Goal: Task Accomplishment & Management: Manage account settings

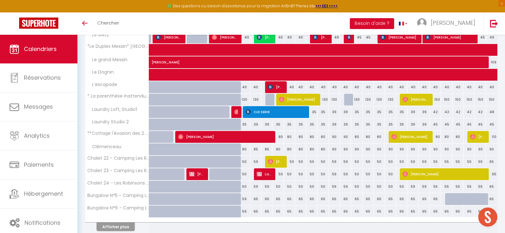
scroll to position [191, 0]
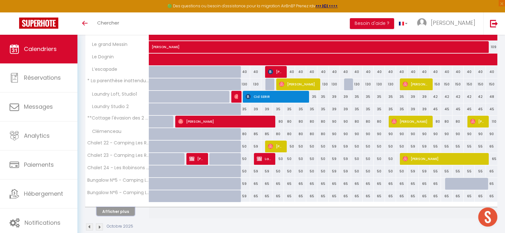
click at [118, 211] on button "Afficher plus" at bounding box center [115, 211] width 38 height 9
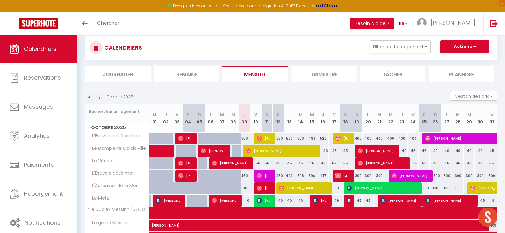
scroll to position [0, 0]
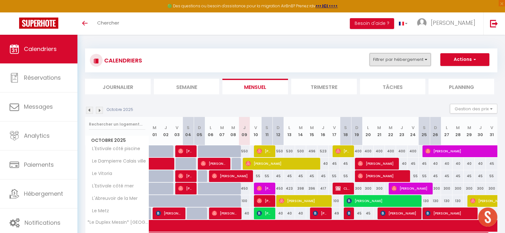
click at [419, 60] on button "Filtrer par hébergement" at bounding box center [399, 59] width 61 height 13
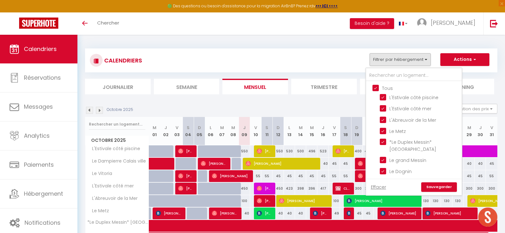
click at [375, 87] on input "Tous" at bounding box center [420, 87] width 96 height 6
checkbox input "false"
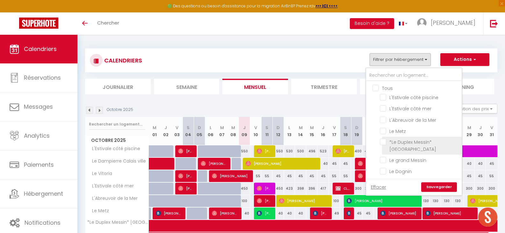
checkbox input "false"
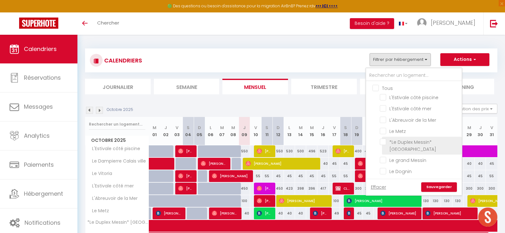
checkbox input "false"
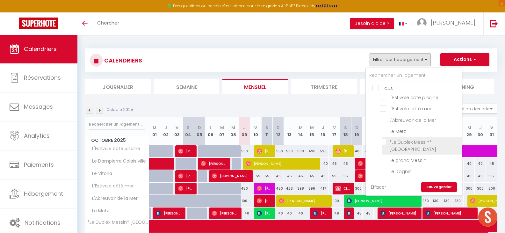
checkbox input "false"
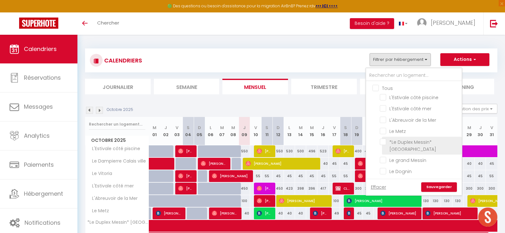
checkbox input "false"
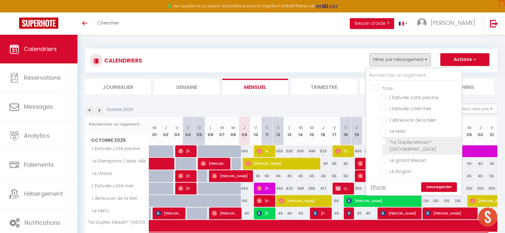
checkbox input "false"
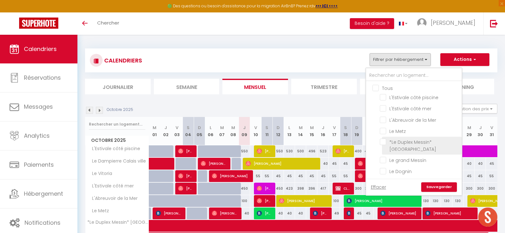
checkbox input "false"
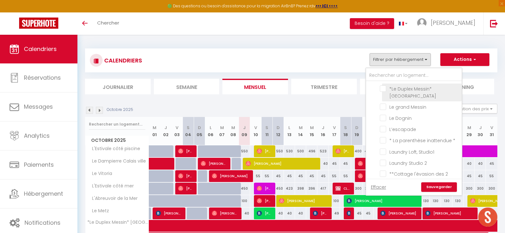
scroll to position [64, 0]
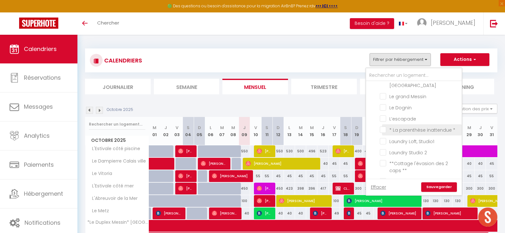
click at [383, 130] on input "* La parenthèse inattendue *" at bounding box center [419, 129] width 80 height 6
checkbox input "true"
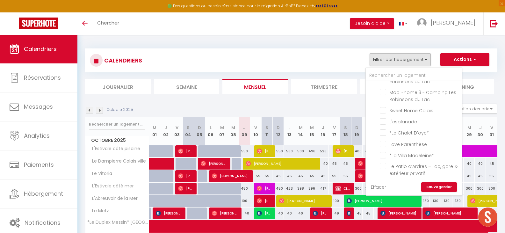
scroll to position [287, 0]
click at [383, 130] on input "Love Parenthèse" at bounding box center [419, 127] width 80 height 6
checkbox input "true"
click at [430, 185] on link "Sauvegarder" at bounding box center [439, 187] width 36 height 10
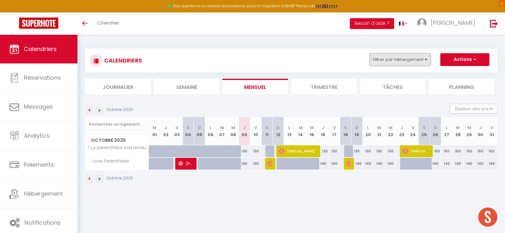
click at [420, 60] on button "Filtrer par hébergement" at bounding box center [399, 59] width 61 height 13
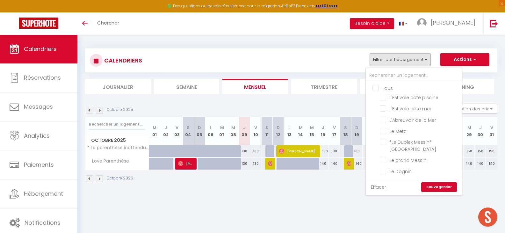
click at [376, 90] on input "Tous" at bounding box center [420, 87] width 96 height 6
checkbox input "true"
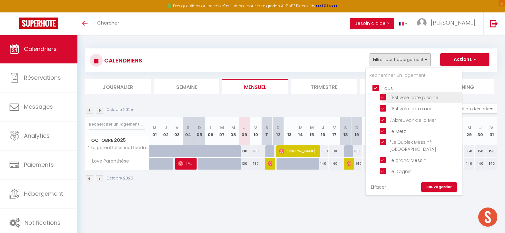
checkbox input "true"
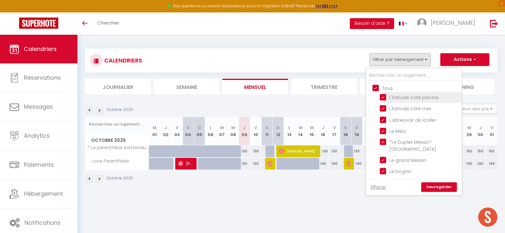
checkbox input "true"
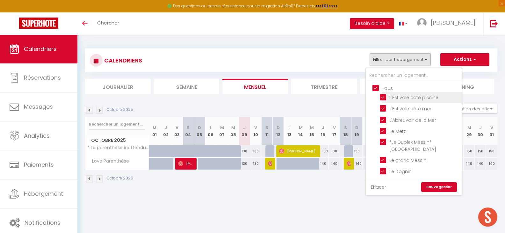
checkbox input "true"
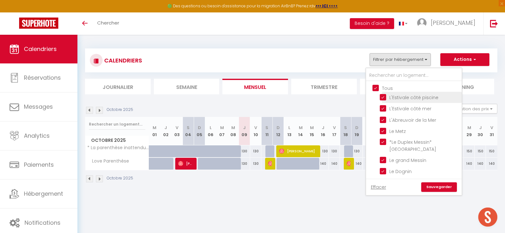
checkbox input "true"
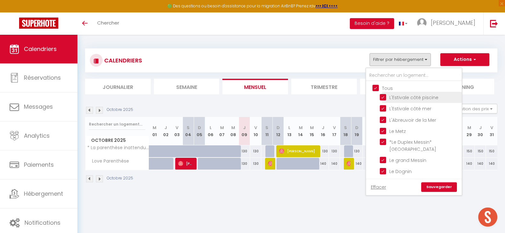
checkbox input "true"
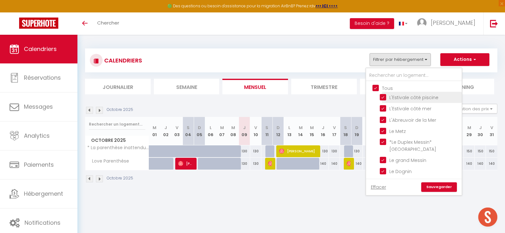
checkbox input "true"
click at [430, 188] on link "Sauvegarder" at bounding box center [439, 187] width 36 height 10
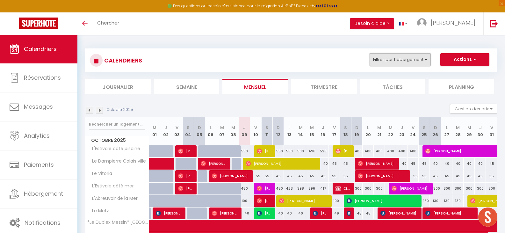
click at [417, 63] on button "Filtrer par hébergement" at bounding box center [399, 59] width 61 height 13
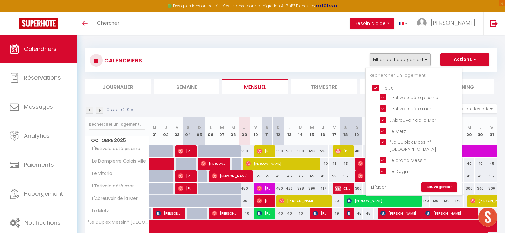
click at [376, 87] on input "Tous" at bounding box center [420, 87] width 96 height 6
checkbox input "false"
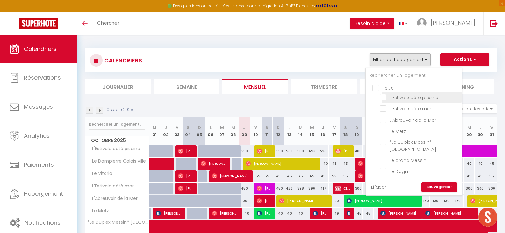
checkbox input "false"
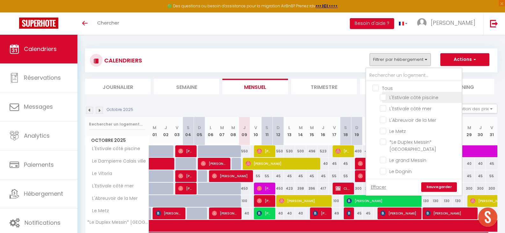
checkbox input "false"
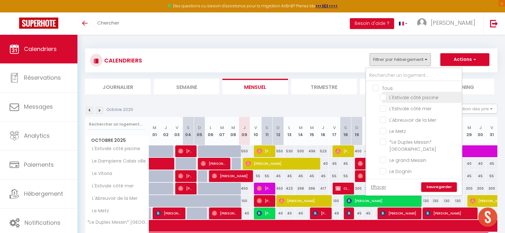
checkbox input "false"
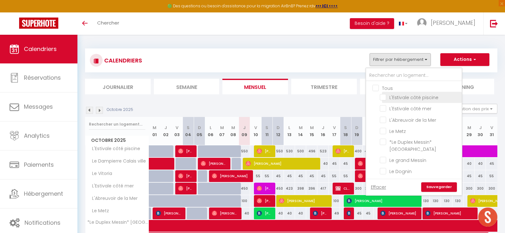
checkbox input "false"
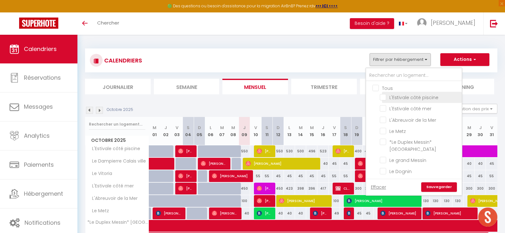
checkbox input "false"
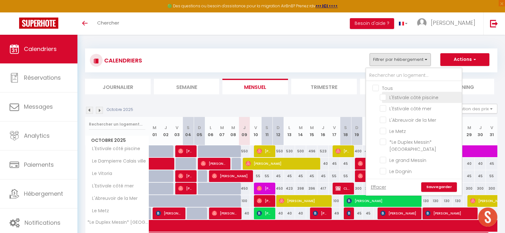
checkbox input "false"
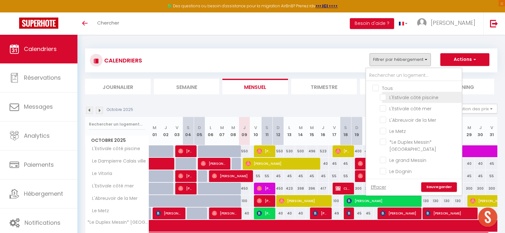
click at [383, 99] on input "L'Estivale côté piscine" at bounding box center [419, 97] width 80 height 6
checkbox input "true"
click at [383, 107] on input "L'Estivale côté mer" at bounding box center [419, 108] width 80 height 6
checkbox input "true"
click at [429, 187] on link "Sauvegarder" at bounding box center [439, 187] width 36 height 10
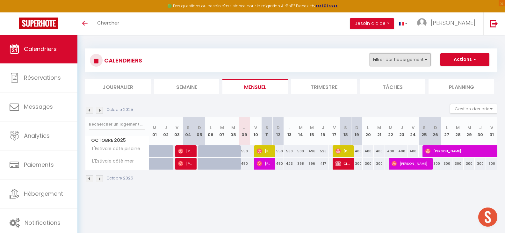
click at [419, 58] on button "Filtrer par hébergement" at bounding box center [399, 59] width 61 height 13
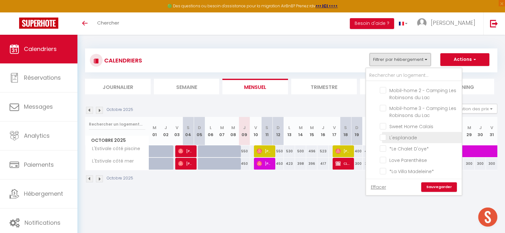
scroll to position [332, 0]
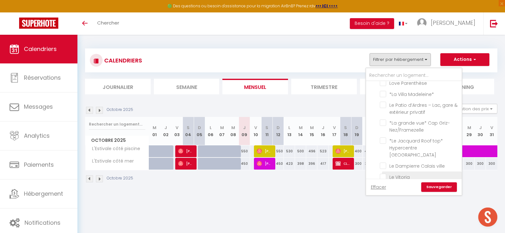
click at [383, 173] on input "Le Vitoria" at bounding box center [419, 176] width 80 height 6
checkbox input "true"
click at [435, 188] on link "Sauvegarder" at bounding box center [439, 187] width 36 height 10
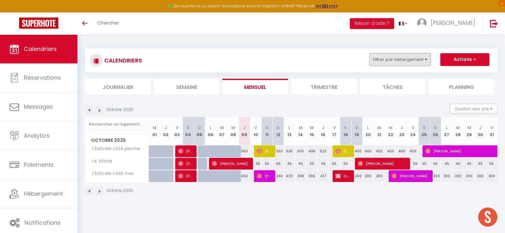
click at [418, 60] on button "Filtrer par hébergement" at bounding box center [399, 59] width 61 height 13
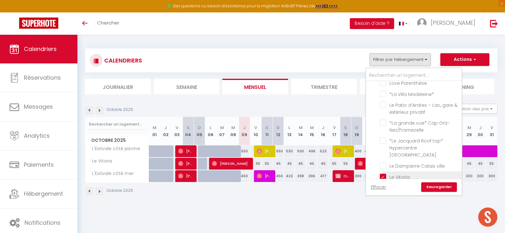
click at [382, 173] on input "Le Vitoria" at bounding box center [419, 176] width 80 height 6
checkbox input "false"
click at [382, 162] on input "Le Dampierre Calais ville" at bounding box center [419, 165] width 80 height 6
checkbox input "true"
click at [431, 187] on link "Sauvegarder" at bounding box center [439, 187] width 36 height 10
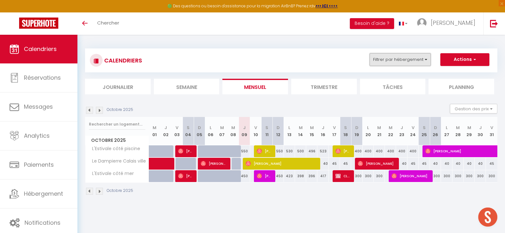
click at [413, 59] on button "Filtrer par hébergement" at bounding box center [399, 59] width 61 height 13
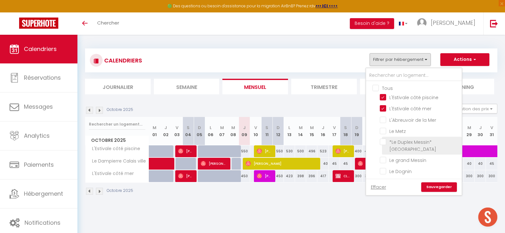
drag, startPoint x: 383, startPoint y: 131, endPoint x: 404, endPoint y: 150, distance: 28.8
click at [384, 131] on input "Le Metz" at bounding box center [419, 130] width 80 height 6
checkbox input "true"
click at [433, 185] on link "Sauvegarder" at bounding box center [439, 187] width 36 height 10
